Goal: Check status

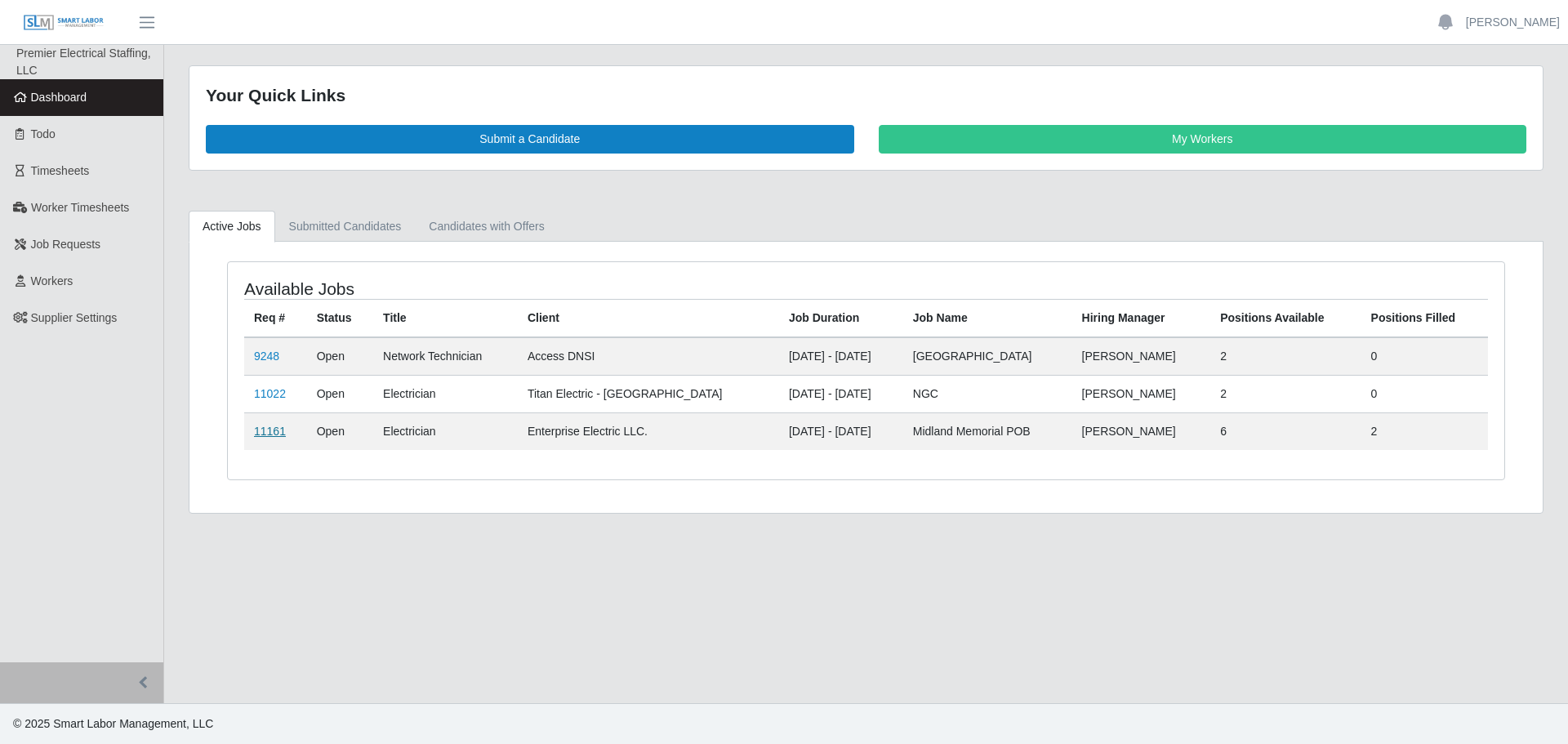
click at [270, 430] on link "11161" at bounding box center [270, 431] width 32 height 13
